Goal: Task Accomplishment & Management: Complete application form

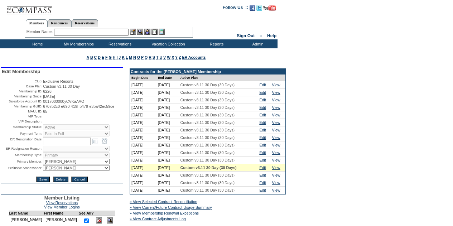
scroll to position [179, 0]
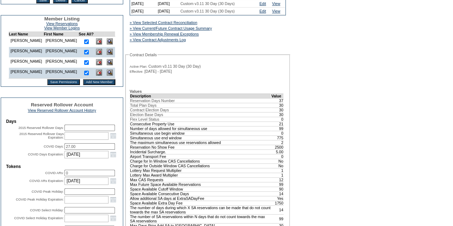
click at [96, 85] on input "Add New Member" at bounding box center [99, 82] width 33 height 6
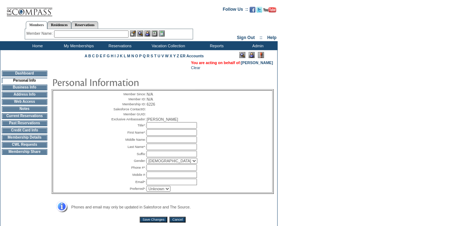
click at [158, 129] on input "text" at bounding box center [171, 125] width 50 height 6
type input "Mrs."
click at [162, 136] on input "text" at bounding box center [171, 132] width 50 height 6
type input "[PERSON_NAME]"
click at [177, 150] on input "text" at bounding box center [171, 147] width 50 height 6
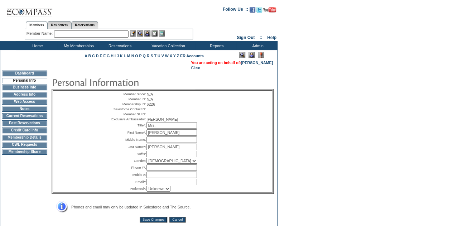
type input "[PERSON_NAME]"
click at [162, 164] on select "[DEMOGRAPHIC_DATA] [DEMOGRAPHIC_DATA]" at bounding box center [171, 161] width 51 height 6
select select "F"
click at [146, 164] on select "[DEMOGRAPHIC_DATA] [DEMOGRAPHIC_DATA]" at bounding box center [171, 161] width 51 height 6
click at [155, 171] on input "text" at bounding box center [171, 167] width 50 height 6
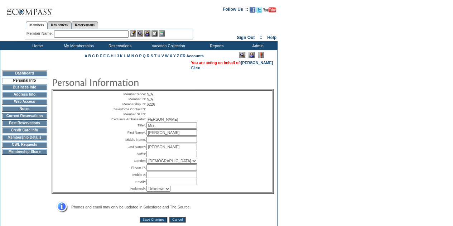
paste input "[PHONE_NUMBER]"
type input "[PHONE_NUMBER]"
click at [164, 185] on input "text" at bounding box center [171, 182] width 50 height 6
paste input "[EMAIL_ADDRESS][PERSON_NAME][DOMAIN_NAME]"
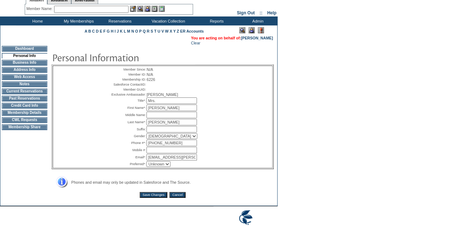
scroll to position [36, 0]
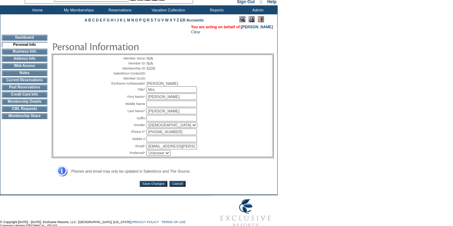
type input "[EMAIL_ADDRESS][PERSON_NAME][DOMAIN_NAME]"
click at [157, 156] on select "Unknown Email Phone Mobile" at bounding box center [158, 153] width 24 height 6
select select "E"
click at [146, 156] on select "Unknown Email Phone Mobile" at bounding box center [158, 153] width 24 height 6
click at [157, 187] on input "Save Changes" at bounding box center [154, 184] width 28 height 6
